Goal: Find specific page/section: Find specific page/section

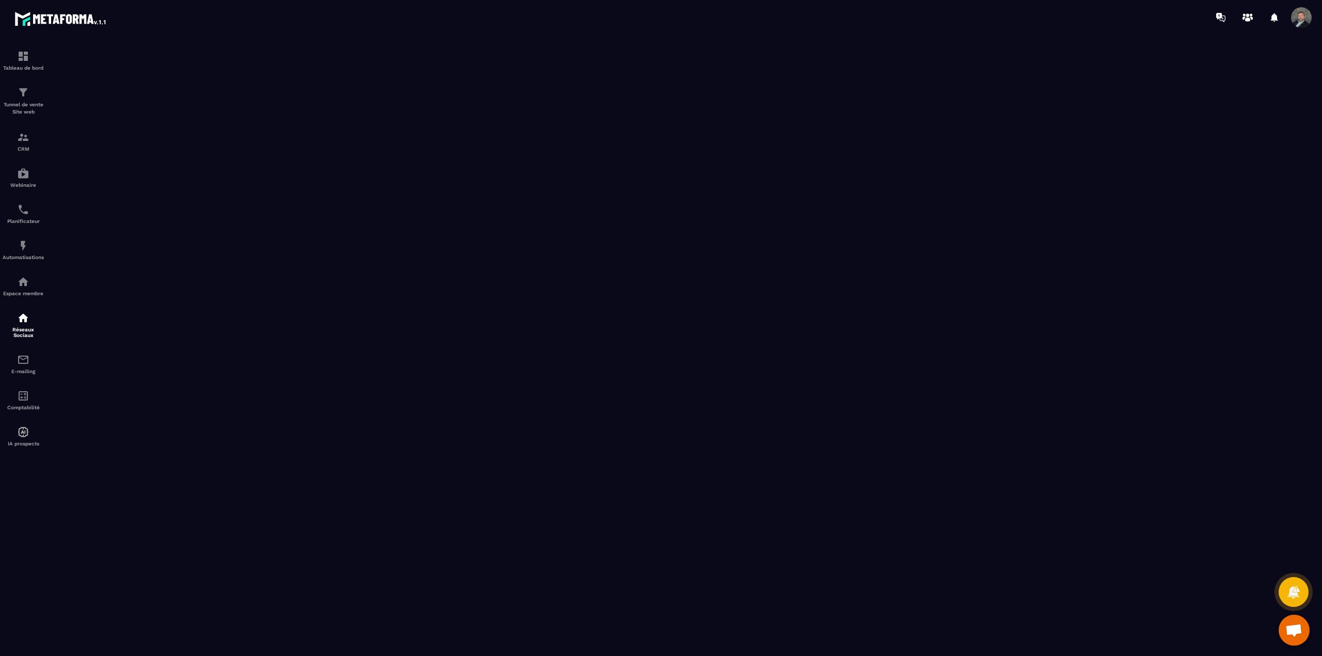
scroll to position [307, 0]
click at [29, 128] on p "CRM" at bounding box center [23, 131] width 41 height 6
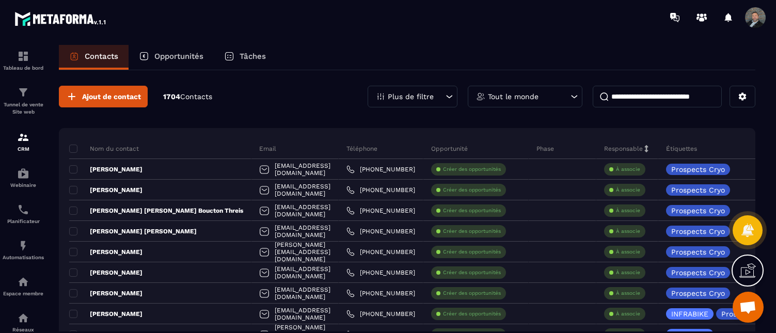
scroll to position [335, 0]
click at [22, 103] on p "Tunnel de vente Site web" at bounding box center [23, 108] width 41 height 14
click at [29, 107] on p "Tunnel de vente Site web" at bounding box center [23, 108] width 41 height 14
